Goal: Entertainment & Leisure: Browse casually

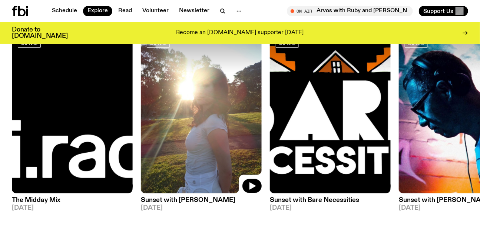
scroll to position [101, 0]
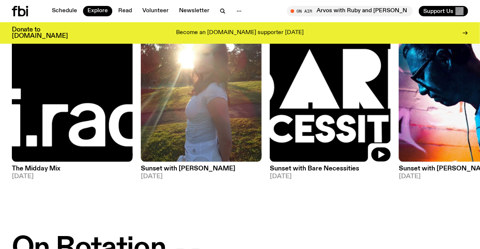
drag, startPoint x: 377, startPoint y: 104, endPoint x: 125, endPoint y: 104, distance: 251.8
click at [270, 104] on img at bounding box center [330, 81] width 121 height 161
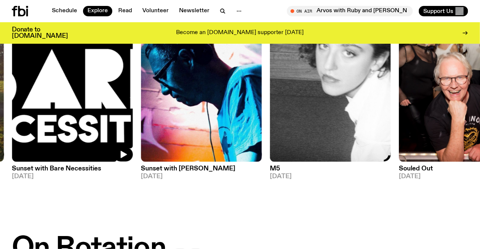
click at [270, 100] on img at bounding box center [330, 81] width 121 height 161
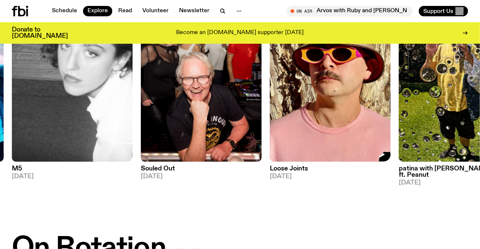
drag, startPoint x: 458, startPoint y: 96, endPoint x: 184, endPoint y: 105, distance: 274.1
click at [399, 105] on img at bounding box center [459, 81] width 121 height 161
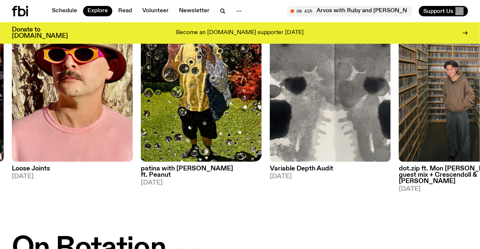
scroll to position [303, 0]
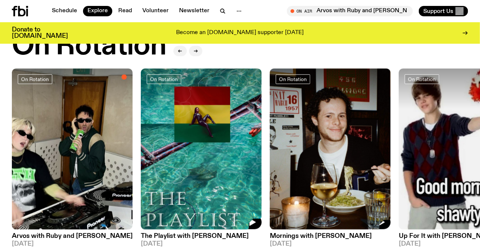
drag, startPoint x: 275, startPoint y: 120, endPoint x: 165, endPoint y: 120, distance: 110.5
click at [270, 120] on img at bounding box center [330, 149] width 121 height 161
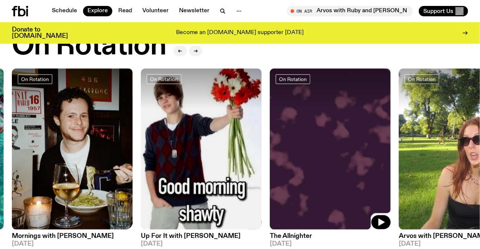
drag, startPoint x: 362, startPoint y: 123, endPoint x: 125, endPoint y: 126, distance: 237.3
click at [270, 126] on img at bounding box center [330, 149] width 121 height 161
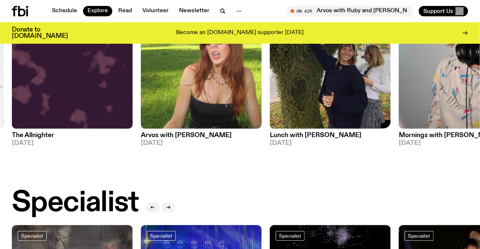
scroll to position [371, 0]
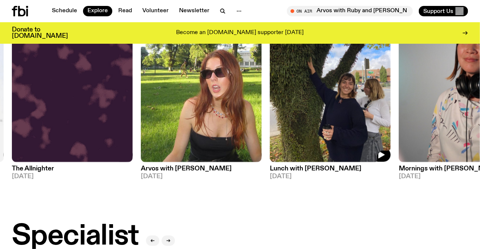
drag, startPoint x: 357, startPoint y: 113, endPoint x: 91, endPoint y: 118, distance: 266.3
click at [133, 118] on div "On Rotation Arvos with Ruby and Al 15.08.25 On Rotation The Playlist with Jim 1…" at bounding box center [240, 90] width 456 height 179
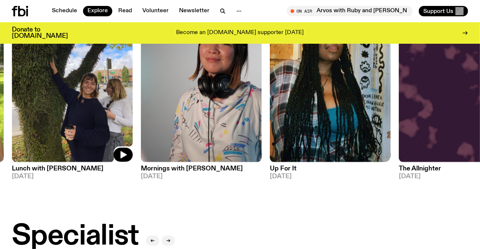
drag, startPoint x: 328, startPoint y: 113, endPoint x: 80, endPoint y: 122, distance: 247.5
click at [270, 121] on img at bounding box center [330, 81] width 121 height 161
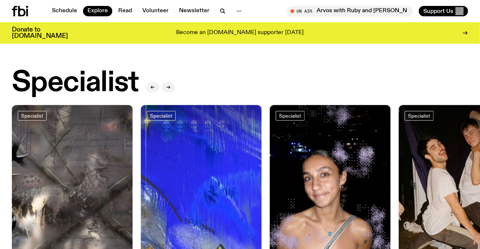
scroll to position [539, 0]
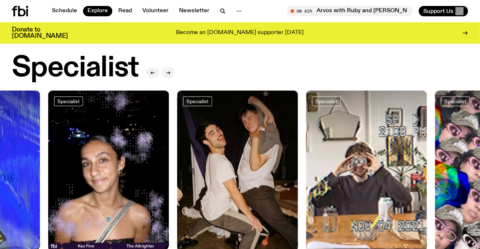
drag, startPoint x: 209, startPoint y: 144, endPoint x: 67, endPoint y: 143, distance: 142.4
click at [66, 144] on img at bounding box center [108, 170] width 121 height 161
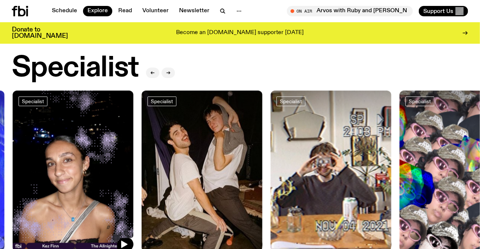
drag, startPoint x: 304, startPoint y: 143, endPoint x: 135, endPoint y: 142, distance: 169.5
click at [271, 143] on img at bounding box center [331, 170] width 121 height 161
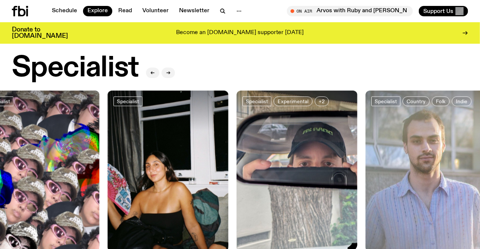
drag, startPoint x: 415, startPoint y: 143, endPoint x: 174, endPoint y: 143, distance: 241.8
click at [237, 143] on img at bounding box center [297, 170] width 121 height 161
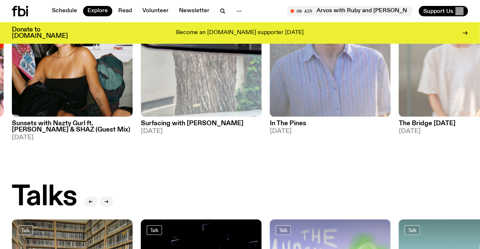
drag, startPoint x: 400, startPoint y: 79, endPoint x: 0, endPoint y: 83, distance: 400.5
click at [12, 83] on div "Specialist Mithril 14.08.25 Specialist Deep Web 14.08.25 Specialist The Bridge …" at bounding box center [240, 48] width 456 height 185
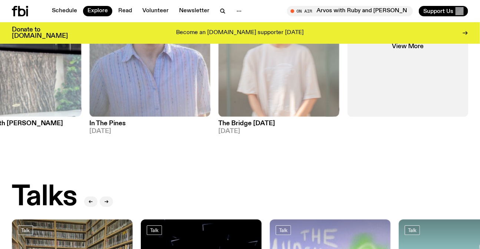
scroll to position [876, 0]
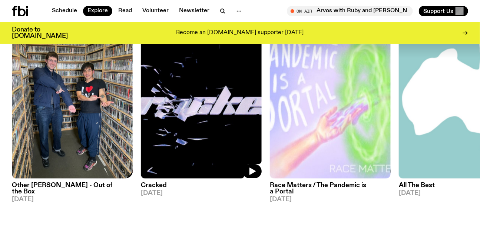
click at [43, 104] on img at bounding box center [72, 97] width 121 height 161
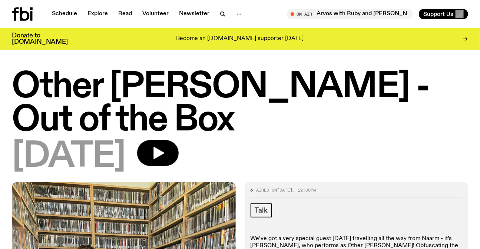
click at [19, 10] on icon at bounding box center [22, 13] width 21 height 13
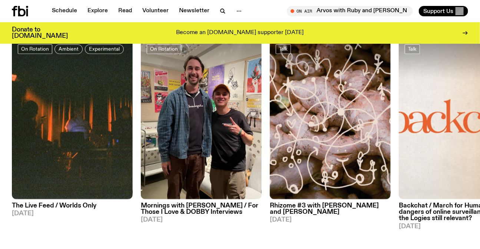
scroll to position [331, 0]
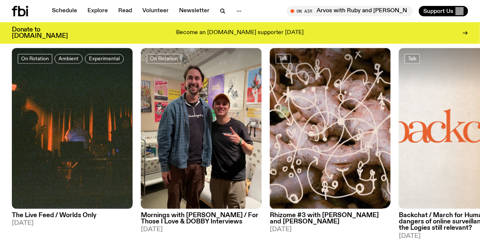
click at [60, 133] on div "On Rotation Ambient Experimental The Live Feed / Worlds Only 01.08.25 On Rotati…" at bounding box center [240, 144] width 456 height 192
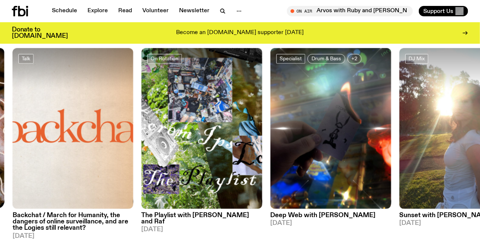
click at [271, 145] on img at bounding box center [331, 128] width 121 height 161
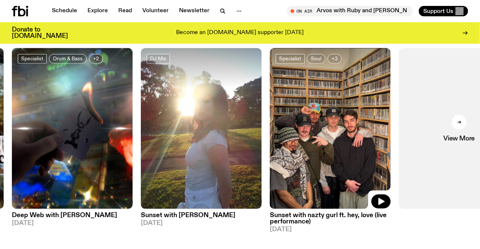
drag, startPoint x: 326, startPoint y: 95, endPoint x: 449, endPoint y: 98, distance: 123.1
click at [391, 96] on img at bounding box center [330, 128] width 121 height 161
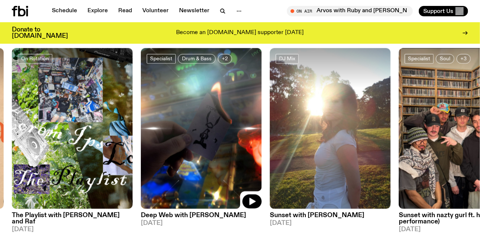
drag, startPoint x: 196, startPoint y: 139, endPoint x: 291, endPoint y: 143, distance: 94.7
click at [262, 142] on img at bounding box center [201, 128] width 121 height 161
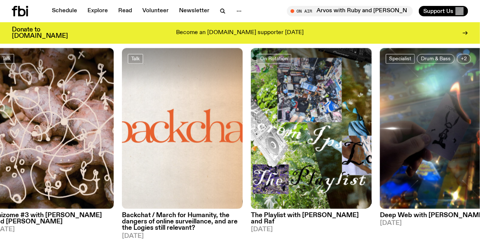
drag, startPoint x: 238, startPoint y: 126, endPoint x: 181, endPoint y: 60, distance: 87.2
click at [314, 126] on div "On Rotation Ambient Experimental The Live Feed / Worlds Only 01.08.25 On Rotati…" at bounding box center [240, 144] width 456 height 192
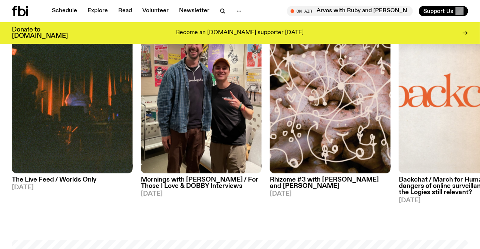
scroll to position [365, 0]
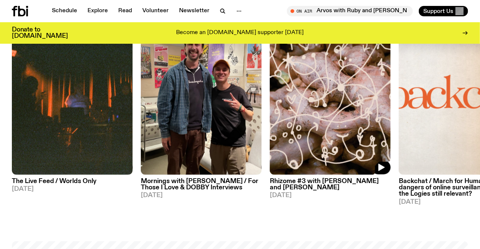
drag, startPoint x: 381, startPoint y: 124, endPoint x: 55, endPoint y: 125, distance: 325.9
click at [270, 125] on img at bounding box center [330, 94] width 121 height 161
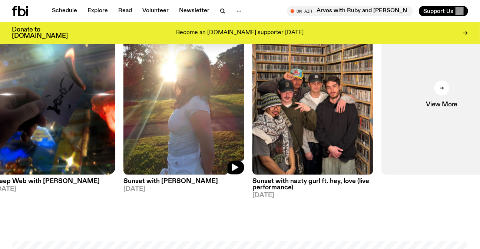
drag, startPoint x: 405, startPoint y: 118, endPoint x: 126, endPoint y: 120, distance: 279.2
click at [126, 120] on img at bounding box center [183, 94] width 121 height 161
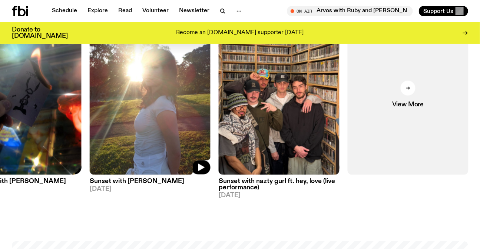
drag, startPoint x: 261, startPoint y: 116, endPoint x: 271, endPoint y: 116, distance: 9.6
click at [82, 116] on img at bounding box center [21, 94] width 121 height 161
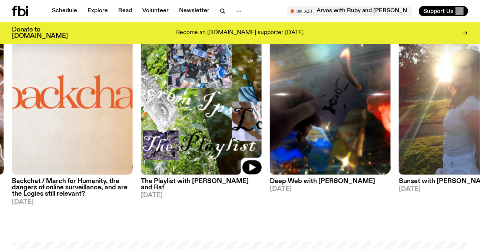
drag, startPoint x: 328, startPoint y: 87, endPoint x: 485, endPoint y: 88, distance: 156.8
click at [262, 89] on img at bounding box center [201, 94] width 121 height 161
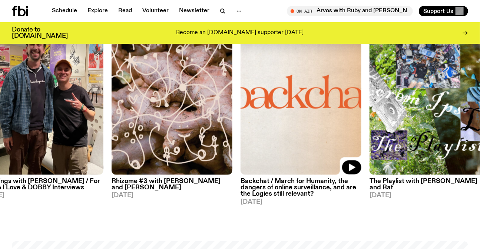
drag, startPoint x: 352, startPoint y: 113, endPoint x: 152, endPoint y: 113, distance: 200.2
click at [241, 113] on img at bounding box center [301, 94] width 121 height 161
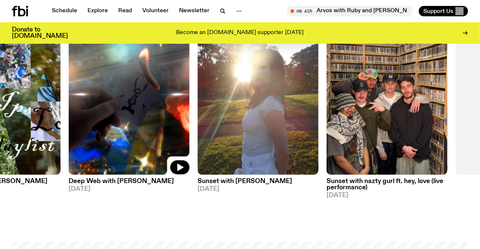
drag, startPoint x: 319, startPoint y: 112, endPoint x: 119, endPoint y: 122, distance: 200.1
click at [120, 123] on img at bounding box center [129, 94] width 121 height 161
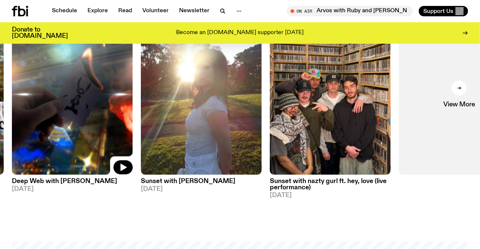
drag, startPoint x: 152, startPoint y: 118, endPoint x: 379, endPoint y: 126, distance: 227.0
click at [133, 125] on img at bounding box center [72, 94] width 121 height 161
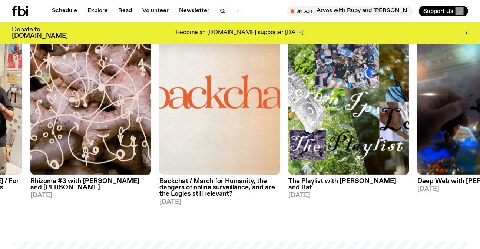
drag, startPoint x: 157, startPoint y: 125, endPoint x: 382, endPoint y: 136, distance: 225.0
click at [379, 135] on div "On Rotation Ambient Experimental The Live Feed / Worlds Only 01.08.25 On Rotati…" at bounding box center [240, 110] width 456 height 192
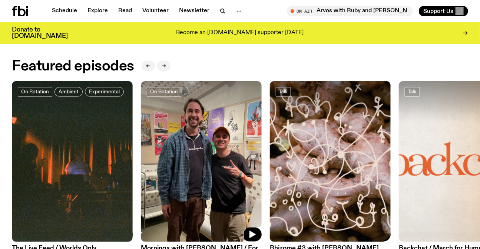
scroll to position [298, 0]
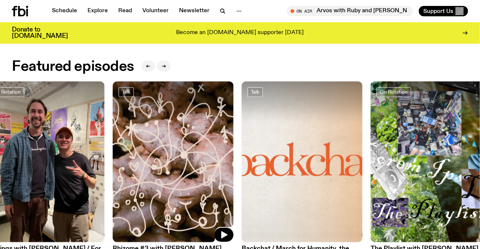
drag, startPoint x: 172, startPoint y: 142, endPoint x: 219, endPoint y: 140, distance: 46.4
click at [133, 142] on img at bounding box center [173, 162] width 121 height 161
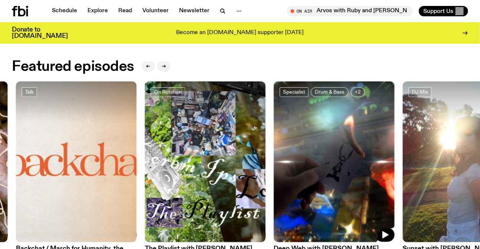
drag, startPoint x: 427, startPoint y: 141, endPoint x: 203, endPoint y: 148, distance: 223.7
click at [274, 148] on img at bounding box center [334, 162] width 121 height 161
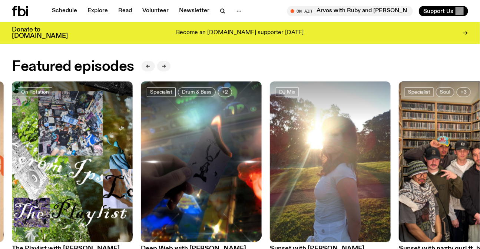
drag, startPoint x: 382, startPoint y: 194, endPoint x: 246, endPoint y: 195, distance: 135.7
click at [256, 195] on div "On Rotation Ambient Experimental The Live Feed / Worlds Only 01.08.25 On Rotati…" at bounding box center [240, 178] width 456 height 192
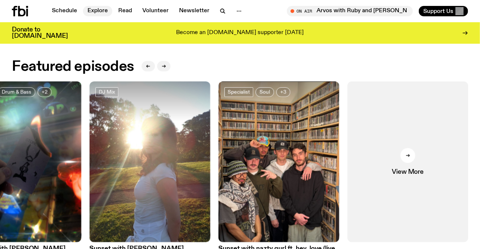
click at [89, 9] on link "Explore" at bounding box center [97, 11] width 29 height 10
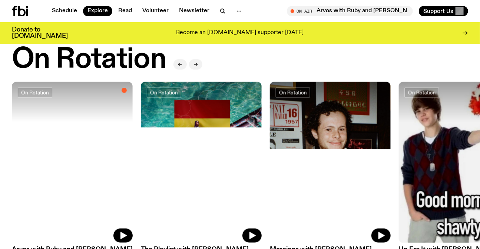
scroll to position [337, 0]
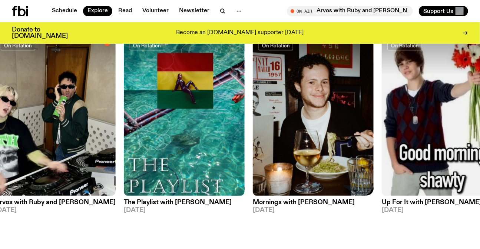
drag, startPoint x: 370, startPoint y: 126, endPoint x: 123, endPoint y: 126, distance: 247.7
click at [169, 127] on div "On Rotation Arvos with Ruby and Al 15.08.25 On Rotation The Playlist with Jim 1…" at bounding box center [240, 124] width 456 height 179
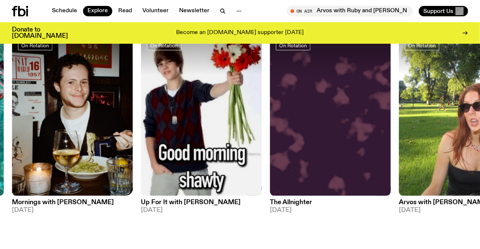
drag, startPoint x: 225, startPoint y: 123, endPoint x: 115, endPoint y: 122, distance: 110.5
click at [130, 123] on div "On Rotation Arvos with Ruby and Al 15.08.25 On Rotation The Playlist with Jim 1…" at bounding box center [240, 124] width 456 height 179
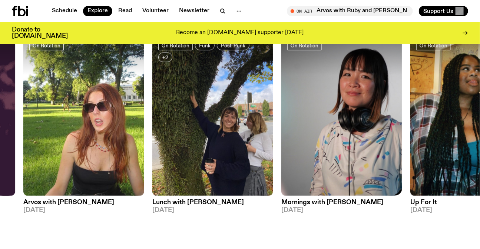
drag, startPoint x: 397, startPoint y: 115, endPoint x: 77, endPoint y: 116, distance: 320.0
click at [105, 116] on div "On Rotation Arvos with Ruby and Al 15.08.25 On Rotation The Playlist with Jim 1…" at bounding box center [240, 124] width 456 height 179
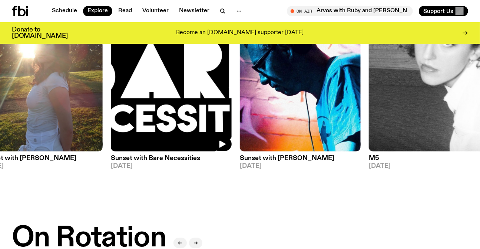
scroll to position [101, 0]
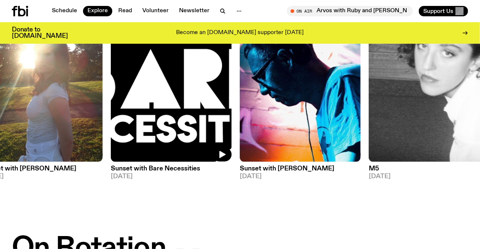
drag, startPoint x: 397, startPoint y: 97, endPoint x: 79, endPoint y: 98, distance: 318.9
click at [96, 98] on div "DJ Mix The Midday Mix 15.08.25 DJ Mix Sunset with alilia 14.08.25 DJ Mix Sunset…" at bounding box center [240, 97] width 456 height 192
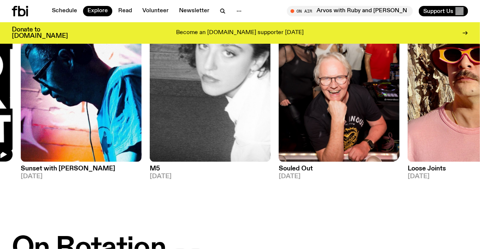
drag, startPoint x: 312, startPoint y: 109, endPoint x: 151, endPoint y: 108, distance: 160.6
click at [279, 109] on img at bounding box center [339, 81] width 121 height 161
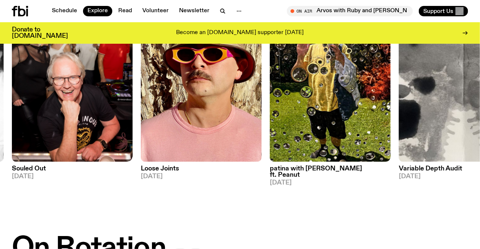
drag, startPoint x: 384, startPoint y: 110, endPoint x: 159, endPoint y: 114, distance: 225.1
click at [270, 113] on img at bounding box center [330, 81] width 121 height 161
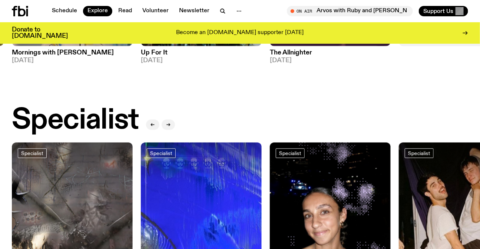
scroll to position [573, 0]
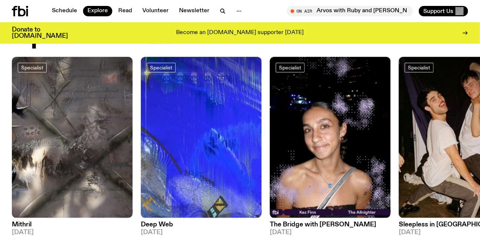
drag, startPoint x: 404, startPoint y: 131, endPoint x: 202, endPoint y: 135, distance: 201.7
click at [210, 135] on div "Specialist Mithril 14.08.25 Specialist Deep Web 14.08.25 Specialist The Bridge …" at bounding box center [240, 149] width 456 height 185
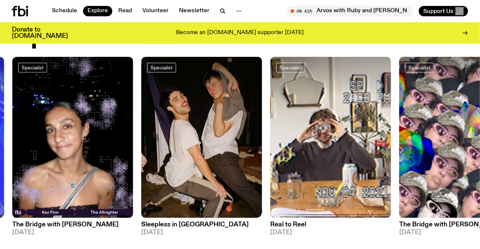
drag, startPoint x: 291, startPoint y: 135, endPoint x: 115, endPoint y: 133, distance: 176.1
click at [146, 135] on div "Specialist Mithril 14.08.25 Specialist Deep Web 14.08.25 Specialist The Bridge …" at bounding box center [240, 149] width 456 height 185
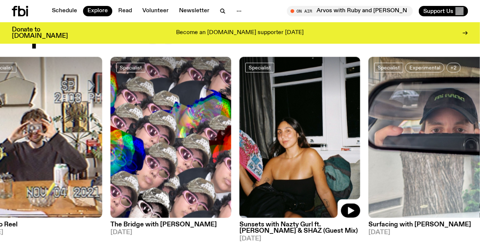
drag, startPoint x: 387, startPoint y: 133, endPoint x: 271, endPoint y: 136, distance: 115.7
click at [282, 136] on img at bounding box center [300, 137] width 121 height 161
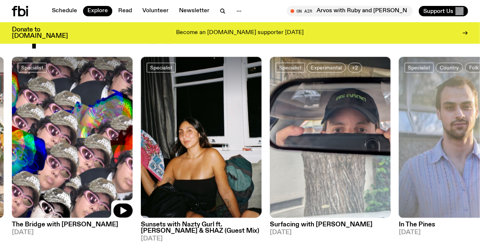
click at [67, 120] on img at bounding box center [72, 137] width 121 height 161
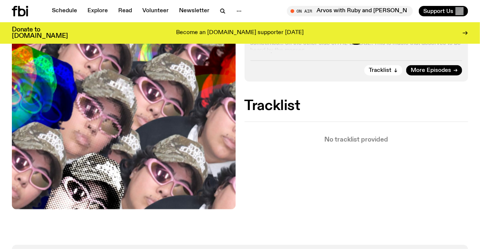
scroll to position [265, 0]
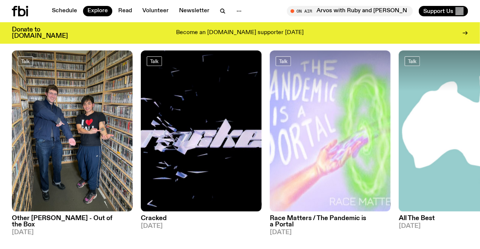
scroll to position [842, 0]
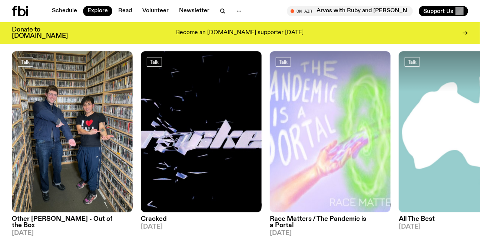
drag, startPoint x: 99, startPoint y: 126, endPoint x: 66, endPoint y: 126, distance: 33.7
click at [399, 126] on img at bounding box center [459, 131] width 121 height 161
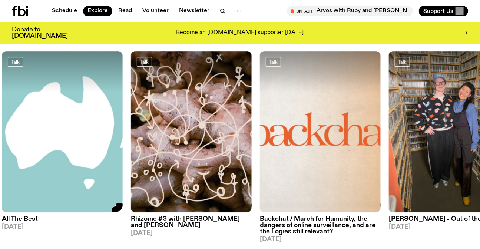
drag, startPoint x: 412, startPoint y: 128, endPoint x: 81, endPoint y: 116, distance: 331.3
click at [19, 122] on div "Talk Other Joe - Out of the Box 14.08.25 Talk Cracked 13.08.25 Talk Race Matter…" at bounding box center [240, 147] width 456 height 192
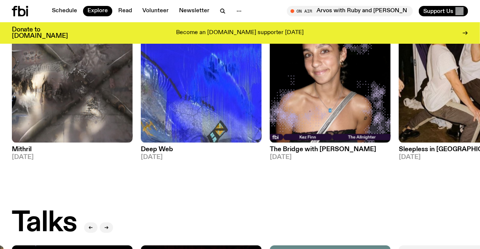
scroll to position [640, 0]
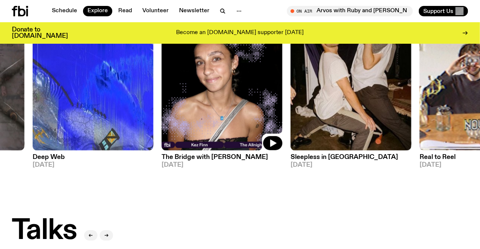
drag, startPoint x: 242, startPoint y: 96, endPoint x: 57, endPoint y: 96, distance: 184.6
click at [162, 96] on img at bounding box center [222, 69] width 121 height 161
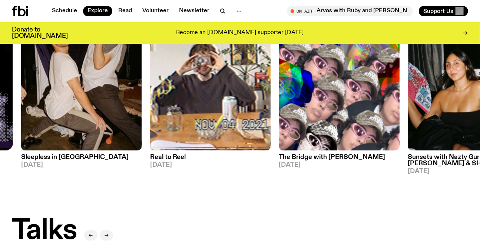
drag, startPoint x: 342, startPoint y: 98, endPoint x: 89, endPoint y: 104, distance: 252.6
click at [279, 104] on img at bounding box center [339, 69] width 121 height 161
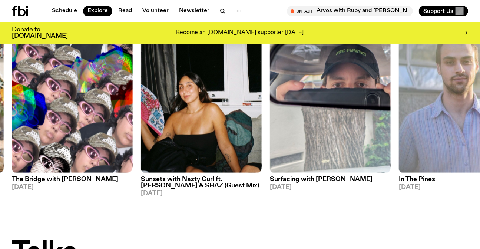
scroll to position [607, 0]
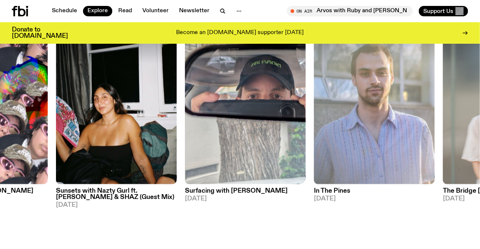
drag, startPoint x: 397, startPoint y: 115, endPoint x: 103, endPoint y: 117, distance: 294.4
click at [111, 119] on div "Specialist Mithril 14.08.25 Specialist Deep Web 14.08.25 Specialist The Bridge …" at bounding box center [240, 115] width 456 height 185
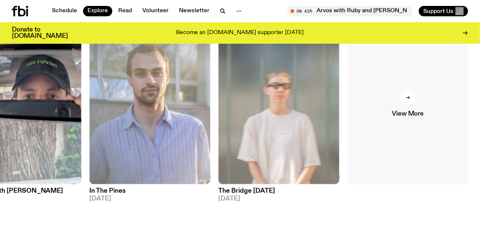
click at [428, 118] on link "View More" at bounding box center [408, 103] width 121 height 161
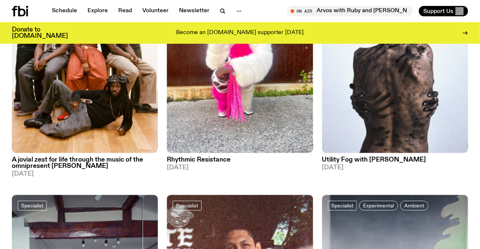
scroll to position [1242, 0]
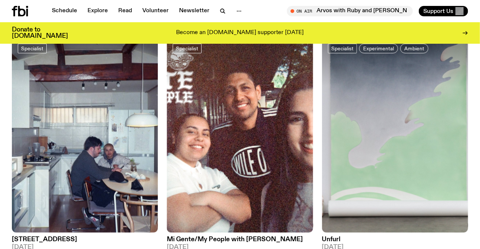
click at [20, 10] on icon at bounding box center [21, 11] width 7 height 10
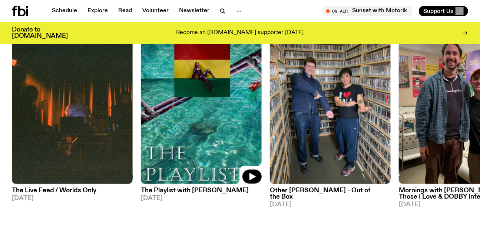
scroll to position [331, 0]
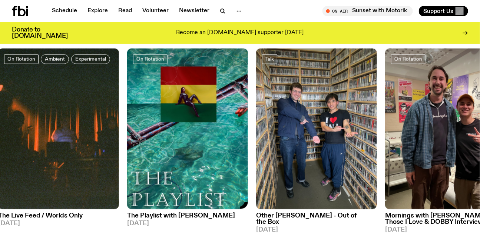
drag, startPoint x: 438, startPoint y: 154, endPoint x: 221, endPoint y: 158, distance: 217.0
click at [385, 158] on img at bounding box center [445, 129] width 121 height 161
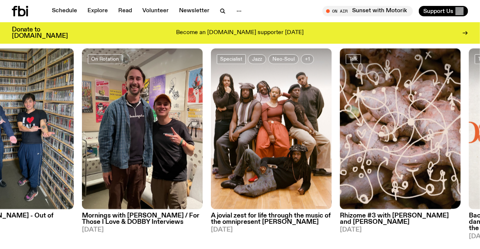
drag, startPoint x: 412, startPoint y: 139, endPoint x: 203, endPoint y: 142, distance: 209.1
click at [253, 142] on div "On Rotation Ambient Experimental The Live Feed / Worlds Only [DATE] On Rotation…" at bounding box center [240, 145] width 456 height 192
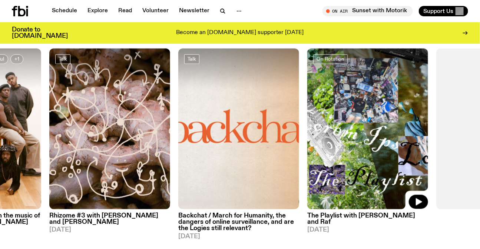
drag, startPoint x: 334, startPoint y: 141, endPoint x: 362, endPoint y: 141, distance: 27.8
click at [357, 139] on img at bounding box center [367, 129] width 121 height 161
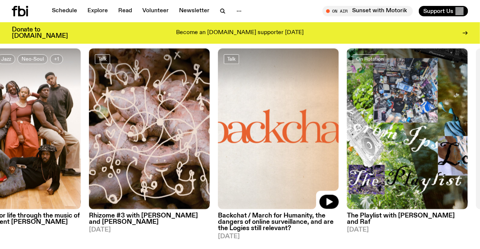
drag, startPoint x: 286, startPoint y: 141, endPoint x: 139, endPoint y: 136, distance: 146.9
click at [218, 141] on img at bounding box center [278, 129] width 121 height 161
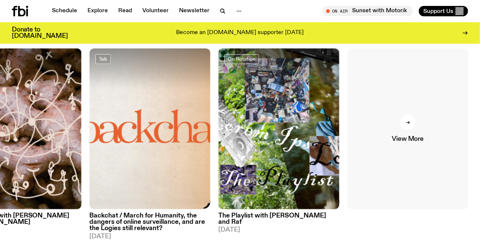
click at [402, 133] on link "View More" at bounding box center [408, 129] width 121 height 161
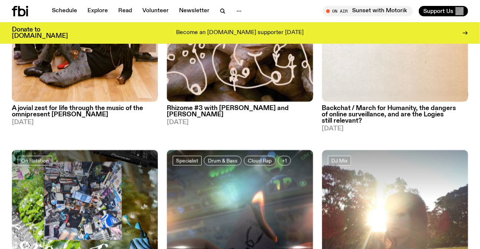
scroll to position [602, 0]
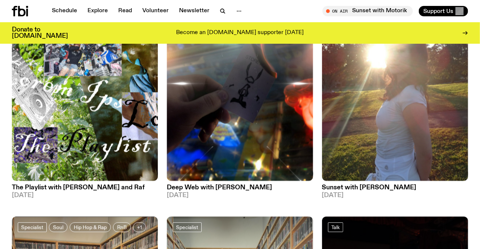
click at [19, 10] on icon at bounding box center [21, 11] width 7 height 10
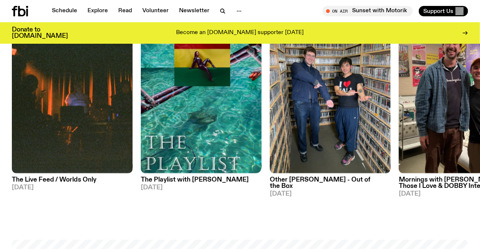
scroll to position [334, 0]
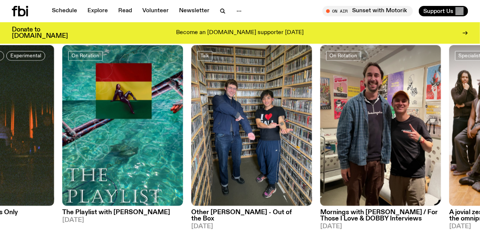
drag, startPoint x: 382, startPoint y: 95, endPoint x: 27, endPoint y: 108, distance: 354.7
click at [118, 108] on div "On Rotation Ambient Experimental The Live Feed / Worlds Only 01.08.25 On Rotati…" at bounding box center [240, 141] width 456 height 192
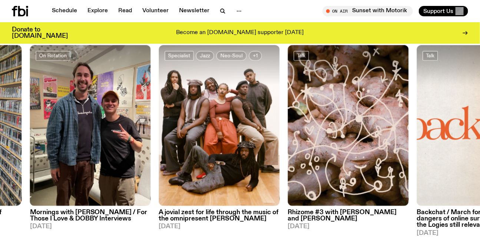
drag, startPoint x: 349, startPoint y: 111, endPoint x: 23, endPoint y: 106, distance: 326.7
click at [288, 109] on img at bounding box center [348, 125] width 121 height 161
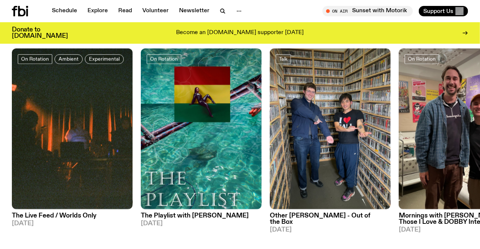
scroll to position [331, 0]
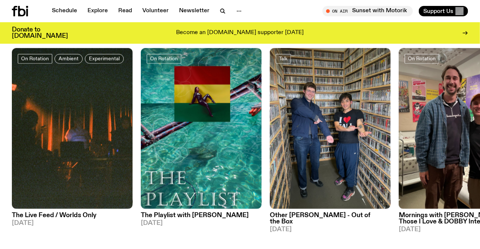
drag, startPoint x: 409, startPoint y: 124, endPoint x: 106, endPoint y: 132, distance: 303.0
click at [154, 132] on div "On Rotation Ambient Experimental The Live Feed / Worlds Only [DATE] On Rotation…" at bounding box center [240, 144] width 456 height 192
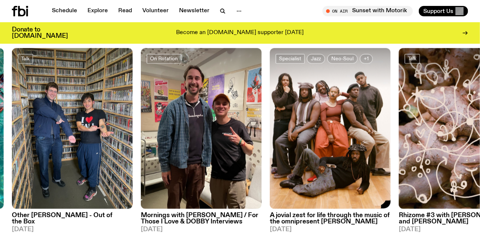
click at [270, 141] on img at bounding box center [330, 128] width 121 height 161
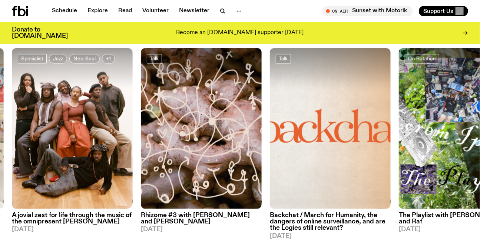
drag, startPoint x: 256, startPoint y: 143, endPoint x: 230, endPoint y: 143, distance: 26.0
click at [399, 143] on img at bounding box center [459, 128] width 121 height 161
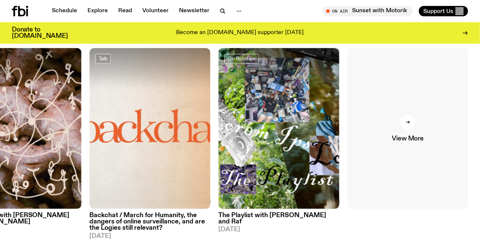
click at [415, 134] on link "View More" at bounding box center [408, 128] width 121 height 161
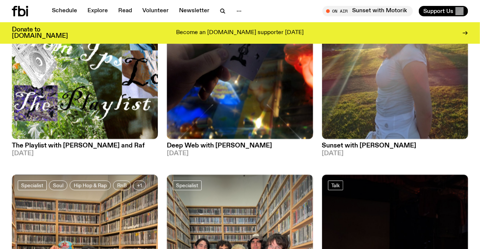
scroll to position [568, 0]
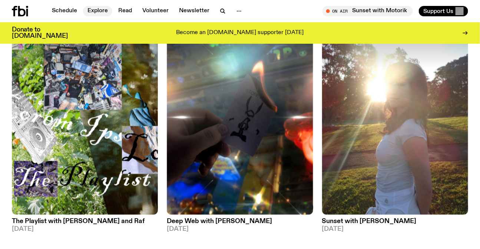
click at [92, 14] on link "Explore" at bounding box center [97, 11] width 29 height 10
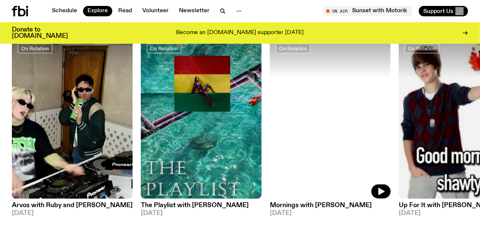
scroll to position [366, 0]
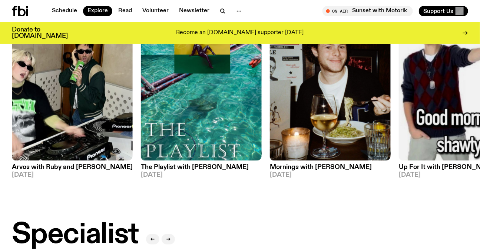
click at [22, 7] on icon at bounding box center [20, 11] width 16 height 10
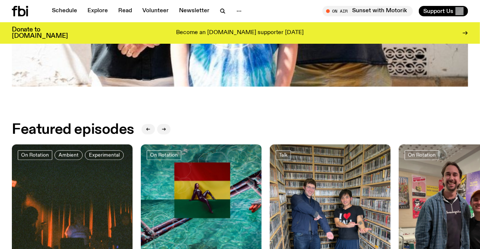
scroll to position [230, 0]
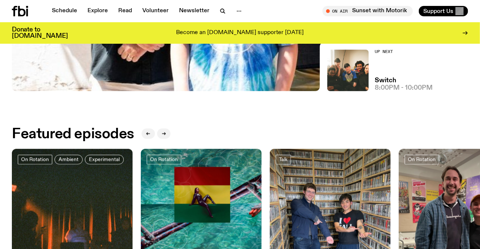
drag, startPoint x: 265, startPoint y: 210, endPoint x: 52, endPoint y: 200, distance: 214.2
click at [95, 208] on div "On Rotation Ambient Experimental The Live Feed / Worlds Only [DATE] On Rotation…" at bounding box center [240, 245] width 456 height 192
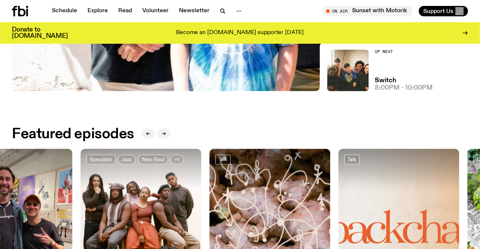
drag, startPoint x: 239, startPoint y: 208, endPoint x: 92, endPoint y: 192, distance: 147.3
click at [209, 204] on img at bounding box center [269, 229] width 121 height 161
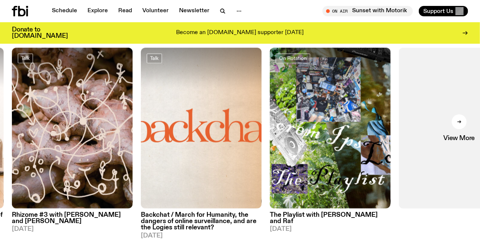
scroll to position [518, 0]
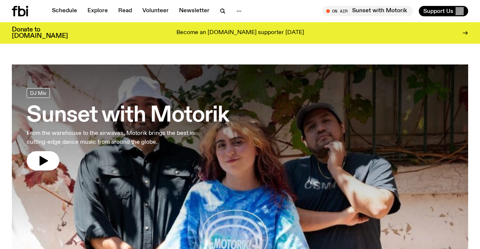
scroll to position [399, 0]
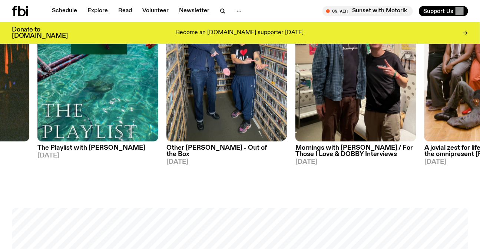
drag, startPoint x: 277, startPoint y: 109, endPoint x: 20, endPoint y: 89, distance: 257.4
click at [166, 90] on img at bounding box center [226, 61] width 121 height 161
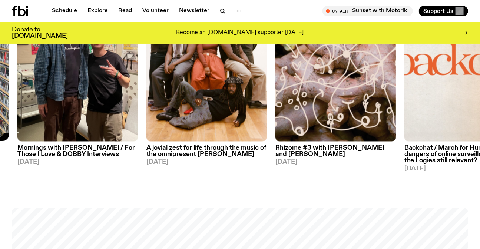
drag, startPoint x: 327, startPoint y: 104, endPoint x: 120, endPoint y: 111, distance: 207.8
click at [275, 111] on img at bounding box center [335, 61] width 121 height 161
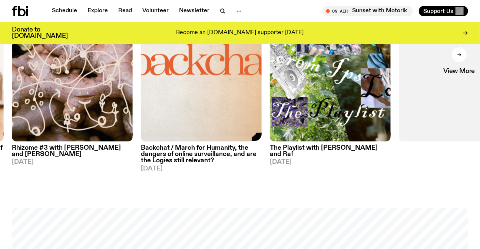
scroll to position [365, 0]
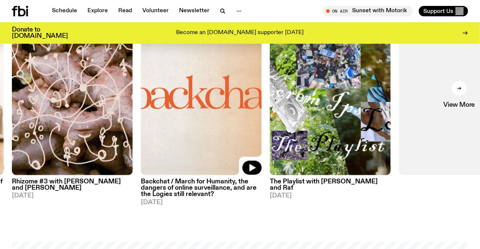
drag, startPoint x: 255, startPoint y: 83, endPoint x: 458, endPoint y: 83, distance: 202.8
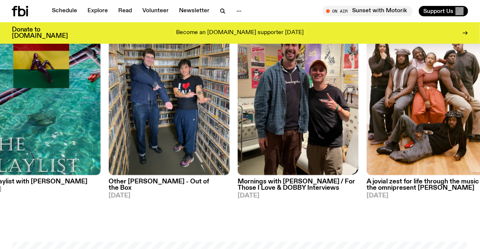
drag, startPoint x: 244, startPoint y: 78, endPoint x: 375, endPoint y: 37, distance: 137.8
click at [359, 78] on img at bounding box center [298, 94] width 121 height 161
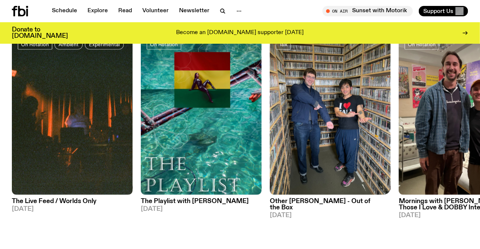
scroll to position [264, 0]
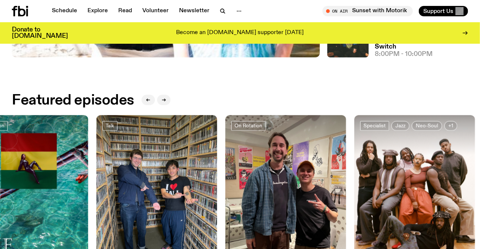
drag, startPoint x: 360, startPoint y: 172, endPoint x: 1, endPoint y: 182, distance: 359.4
click at [67, 186] on div "On Rotation Ambient Experimental The Live Feed / Worlds Only [DATE] On Rotation…" at bounding box center [240, 211] width 456 height 192
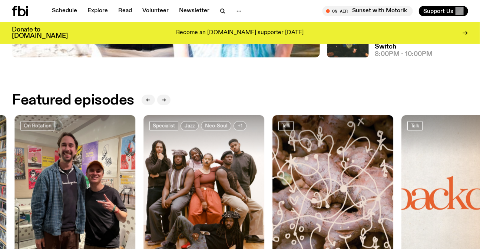
click at [182, 189] on div "On Rotation Ambient Experimental The Live Feed / Worlds Only [DATE] On Rotation…" at bounding box center [240, 211] width 456 height 192
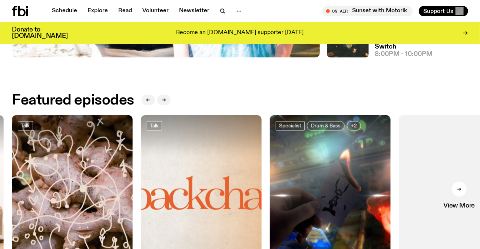
scroll to position [365, 0]
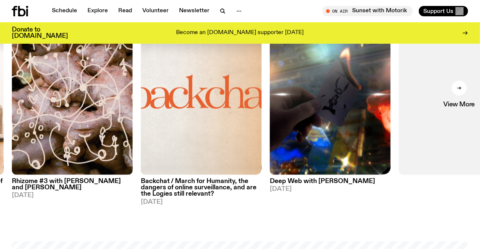
drag, startPoint x: 170, startPoint y: 154, endPoint x: 450, endPoint y: 158, distance: 280.0
click at [262, 156] on img at bounding box center [201, 94] width 121 height 161
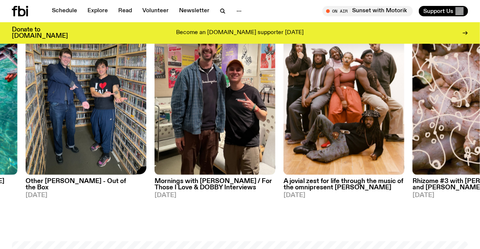
drag, startPoint x: 121, startPoint y: 137, endPoint x: 354, endPoint y: 142, distance: 233.3
click at [306, 139] on div "On Rotation Ambient Experimental The Live Feed / Worlds Only [DATE] On Rotation…" at bounding box center [240, 110] width 456 height 192
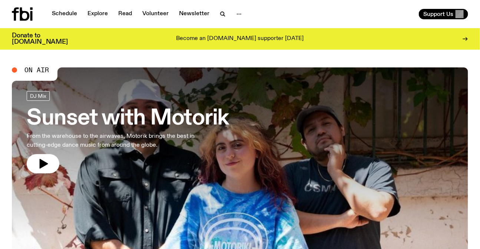
scroll to position [0, 0]
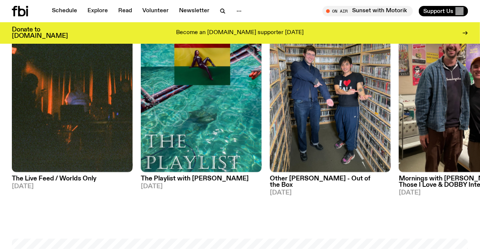
scroll to position [297, 0]
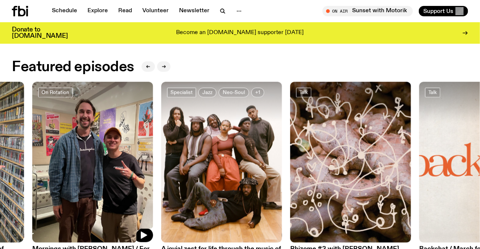
drag, startPoint x: 415, startPoint y: 128, endPoint x: 0, endPoint y: 147, distance: 415.3
click at [32, 150] on link at bounding box center [92, 162] width 121 height 161
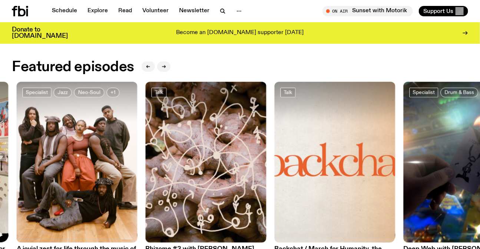
drag, startPoint x: 203, startPoint y: 152, endPoint x: 69, endPoint y: 151, distance: 134.2
click at [275, 151] on img at bounding box center [335, 162] width 121 height 161
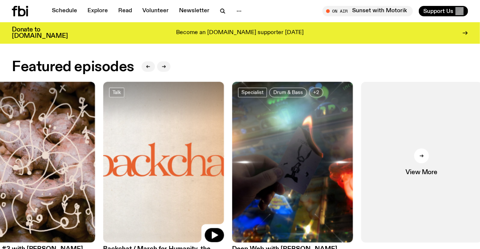
drag, startPoint x: 194, startPoint y: 152, endPoint x: 452, endPoint y: 175, distance: 259.0
click at [224, 175] on img at bounding box center [163, 162] width 121 height 161
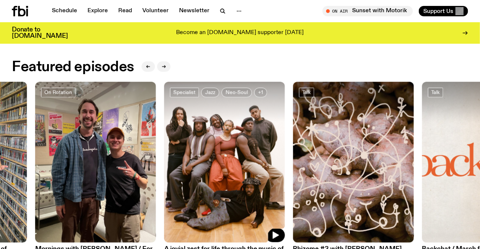
drag, startPoint x: 163, startPoint y: 175, endPoint x: 381, endPoint y: 175, distance: 218.4
click at [285, 175] on img at bounding box center [224, 162] width 121 height 161
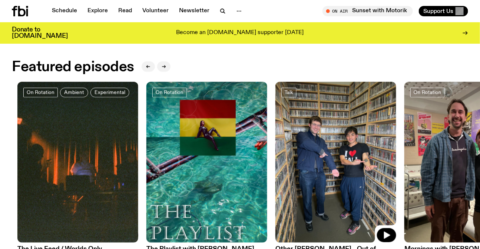
drag, startPoint x: 210, startPoint y: 166, endPoint x: 346, endPoint y: 166, distance: 135.7
click at [346, 166] on img at bounding box center [335, 162] width 121 height 161
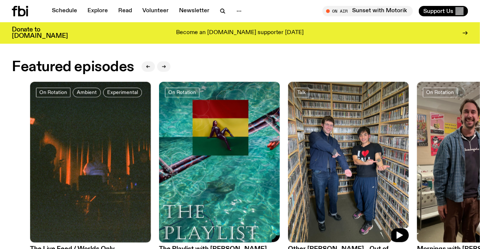
drag, startPoint x: 253, startPoint y: 166, endPoint x: 360, endPoint y: 166, distance: 107.5
click at [360, 166] on div "On Rotation Ambient Experimental The Live Feed / Worlds Only [DATE] On Rotation…" at bounding box center [240, 178] width 456 height 192
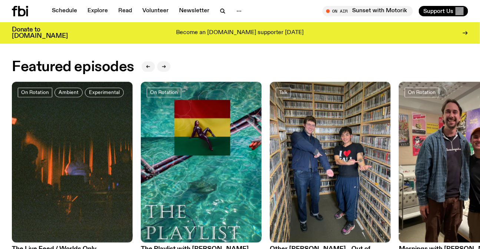
click at [244, 137] on div "On Rotation Ambient Experimental The Live Feed / Worlds Only [DATE] On Rotation…" at bounding box center [240, 178] width 456 height 192
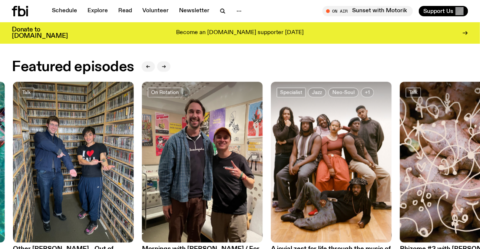
drag, startPoint x: 374, startPoint y: 139, endPoint x: 159, endPoint y: 138, distance: 215.4
click at [271, 139] on img at bounding box center [331, 162] width 121 height 161
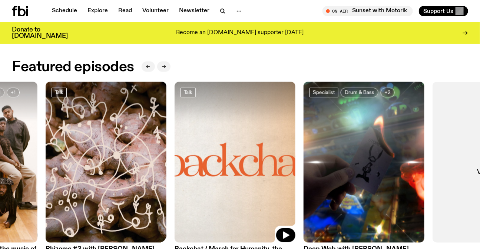
drag, startPoint x: 226, startPoint y: 159, endPoint x: 343, endPoint y: 152, distance: 117.0
click at [296, 152] on img at bounding box center [235, 162] width 121 height 161
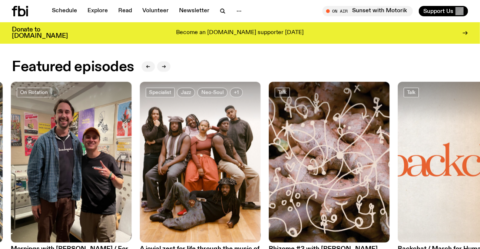
drag, startPoint x: 223, startPoint y: 149, endPoint x: 443, endPoint y: 149, distance: 219.5
click at [443, 149] on div "On Rotation Ambient Experimental The Live Feed / Worlds Only [DATE] On Rotation…" at bounding box center [240, 178] width 456 height 192
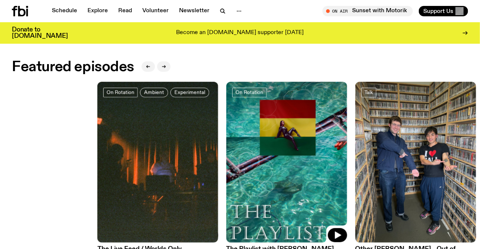
drag, startPoint x: 272, startPoint y: 127, endPoint x: 309, endPoint y: 128, distance: 37.1
click at [301, 127] on img at bounding box center [287, 162] width 121 height 161
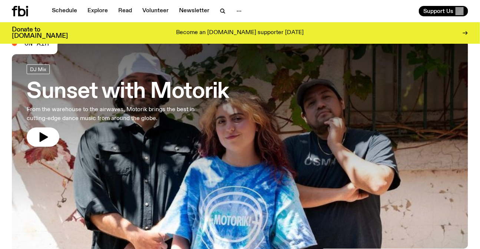
scroll to position [0, 0]
